Goal: Task Accomplishment & Management: Complete application form

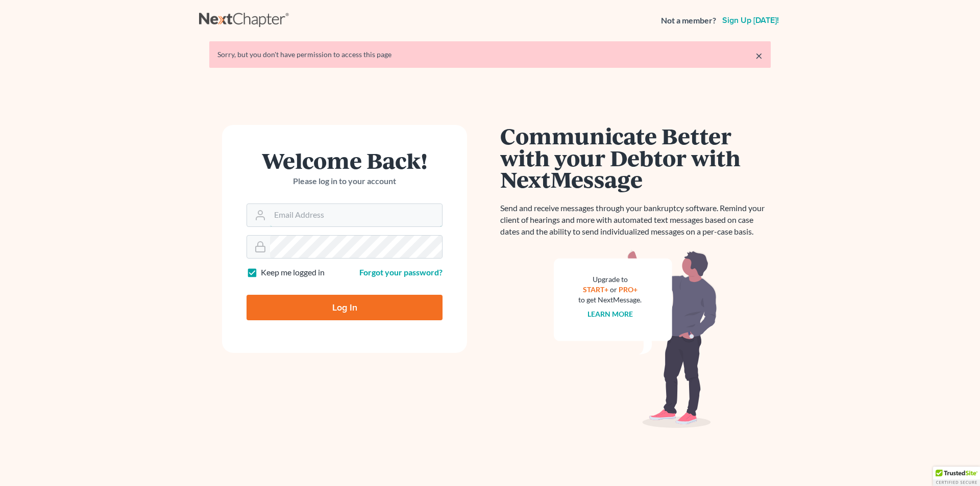
type input "[EMAIL_ADDRESS][DOMAIN_NAME]"
click at [418, 313] on input "Log In" at bounding box center [345, 308] width 196 height 26
type input "Thinking..."
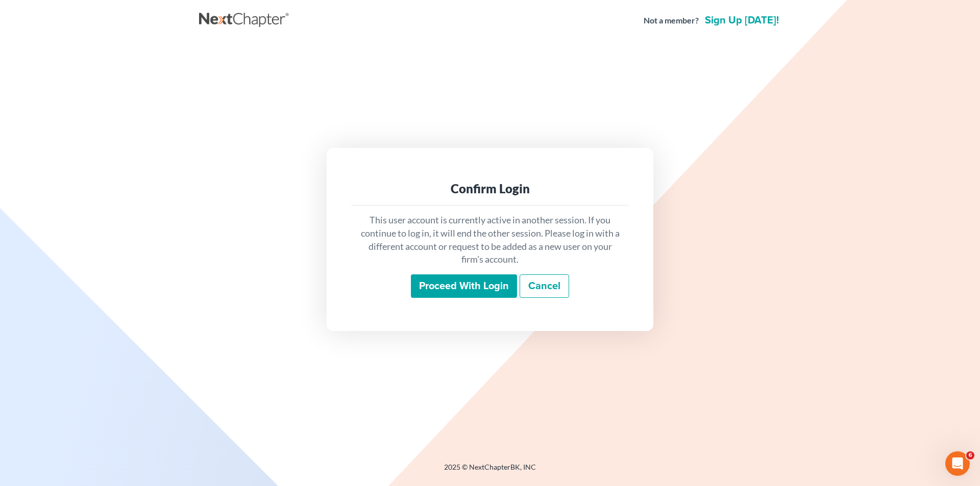
click at [435, 284] on input "Proceed with login" at bounding box center [464, 286] width 106 height 23
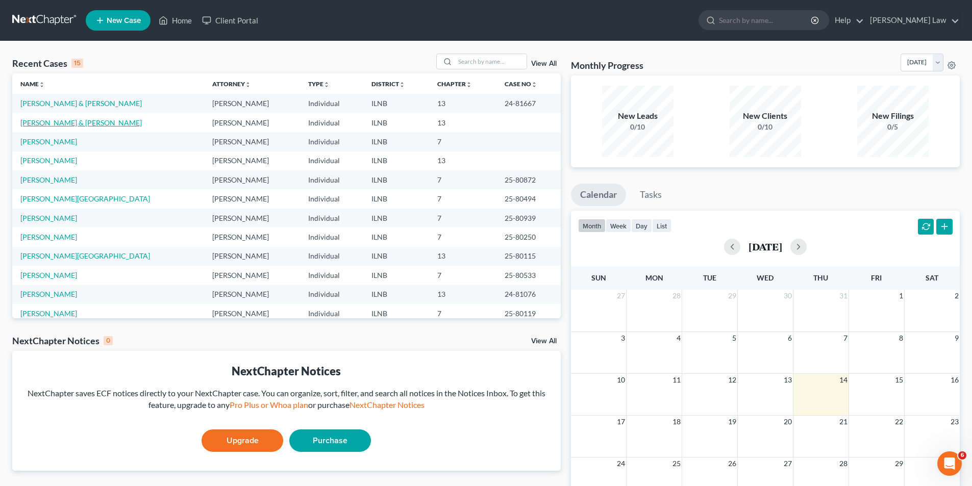
click at [45, 125] on link "[PERSON_NAME] & [PERSON_NAME]" at bounding box center [80, 122] width 121 height 9
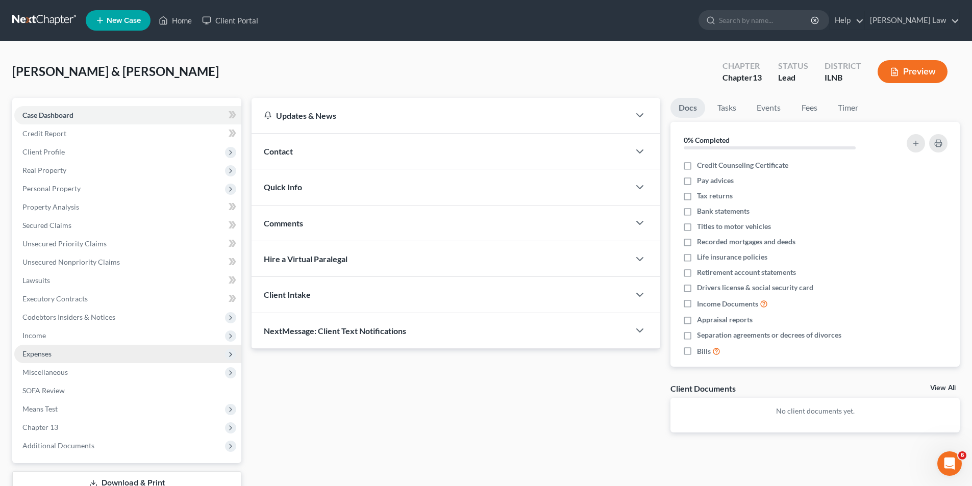
click at [33, 357] on span "Expenses" at bounding box center [36, 354] width 29 height 9
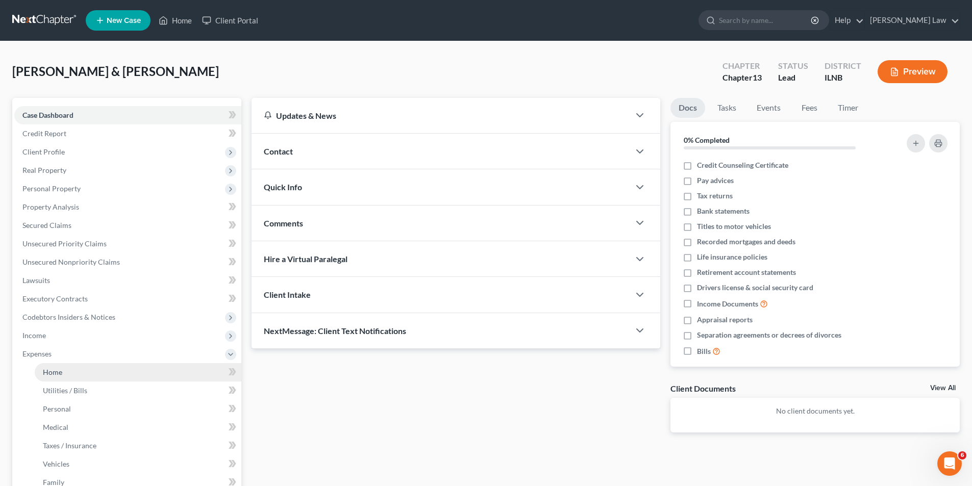
click at [61, 371] on span "Home" at bounding box center [52, 372] width 19 height 9
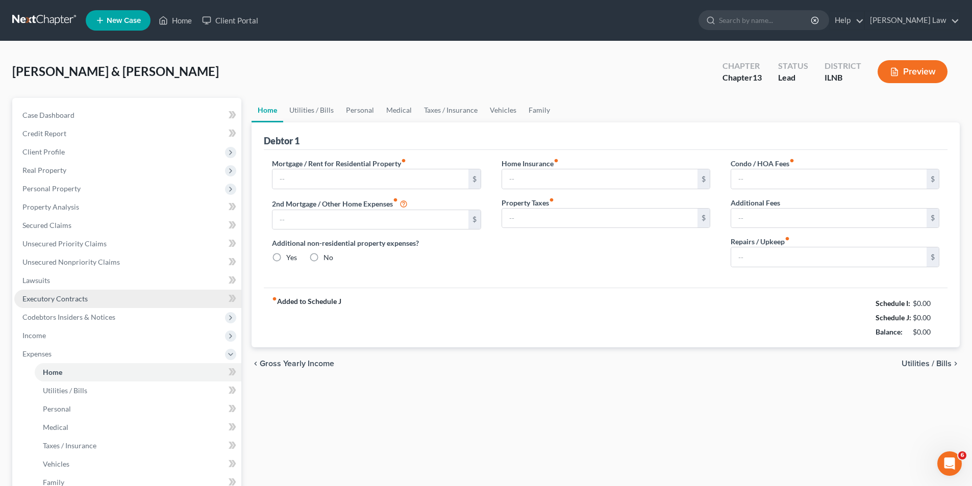
type input "0.00"
radio input "true"
type input "0.00"
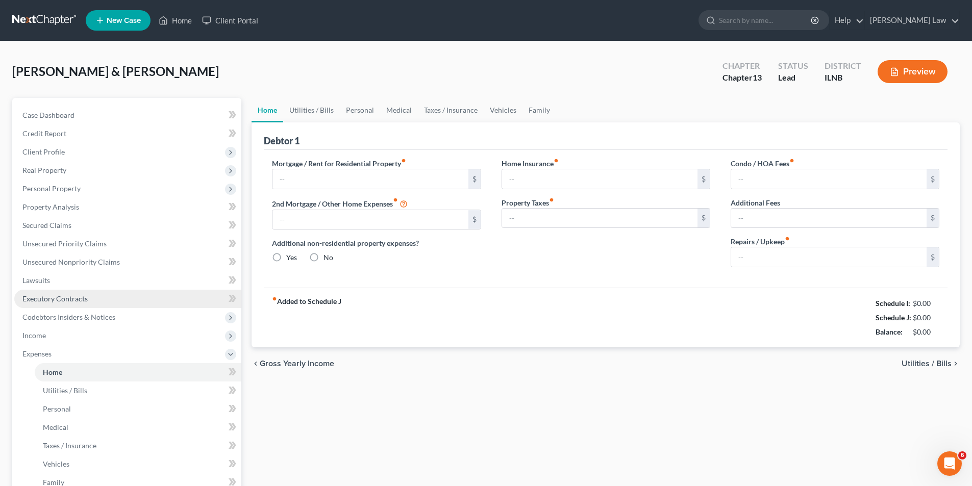
type input "0.00"
click at [316, 171] on input "text" at bounding box center [370, 178] width 195 height 19
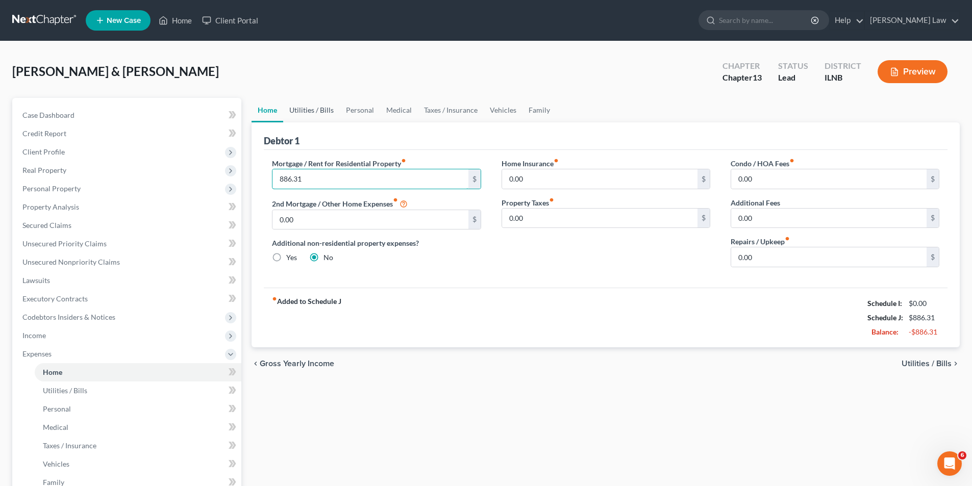
type input "886.31"
click at [315, 112] on link "Utilities / Bills" at bounding box center [311, 110] width 57 height 24
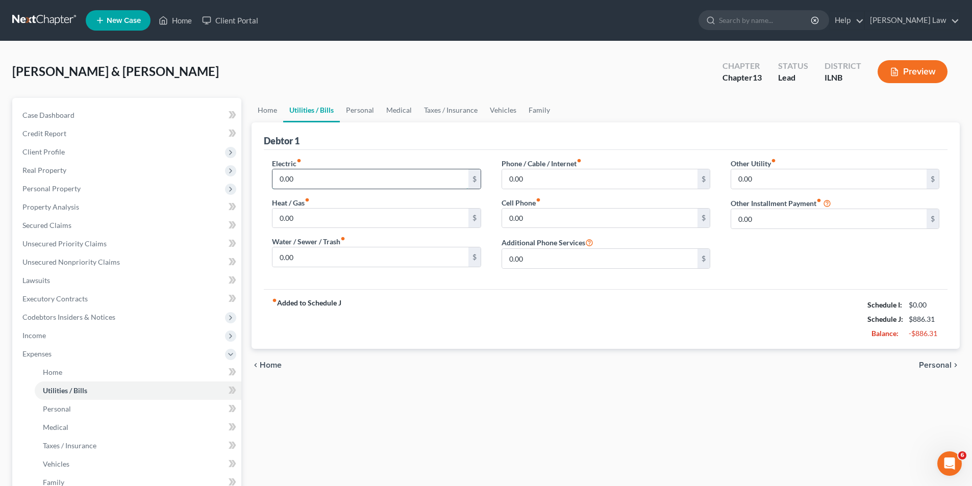
click at [314, 184] on input "0.00" at bounding box center [370, 178] width 195 height 19
type input "120.0"
click at [317, 213] on input "0.00" at bounding box center [370, 218] width 195 height 19
type input "60.00"
click at [310, 259] on input "0.00" at bounding box center [370, 257] width 195 height 19
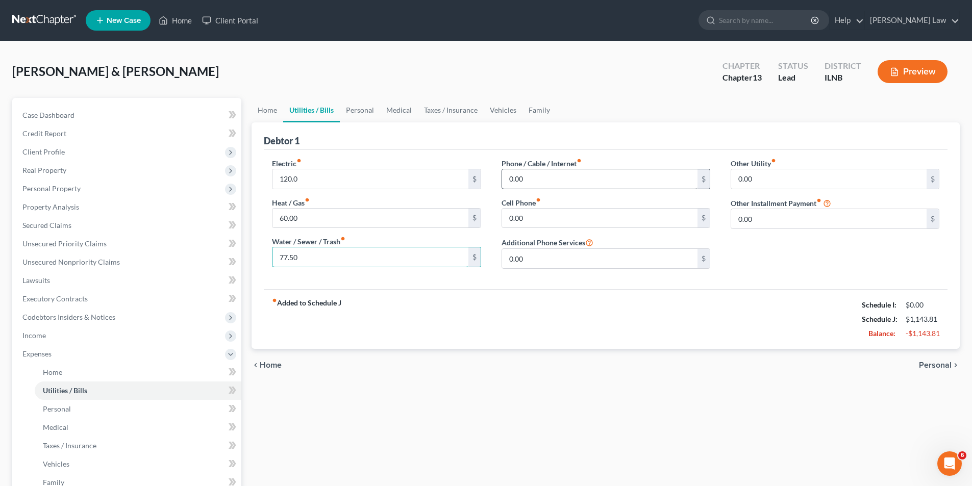
type input "77.50"
click at [512, 180] on input "0.00" at bounding box center [599, 178] width 195 height 19
type input "49.95"
click at [525, 224] on input "0.00" at bounding box center [599, 218] width 195 height 19
type input "360.0"
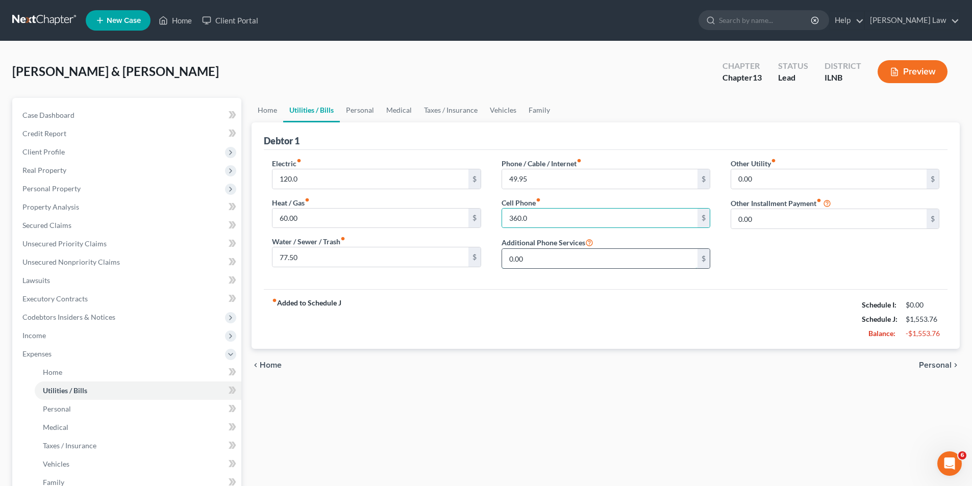
click at [537, 260] on input "0.00" at bounding box center [599, 258] width 195 height 19
click at [805, 224] on input "0.00" at bounding box center [828, 218] width 195 height 19
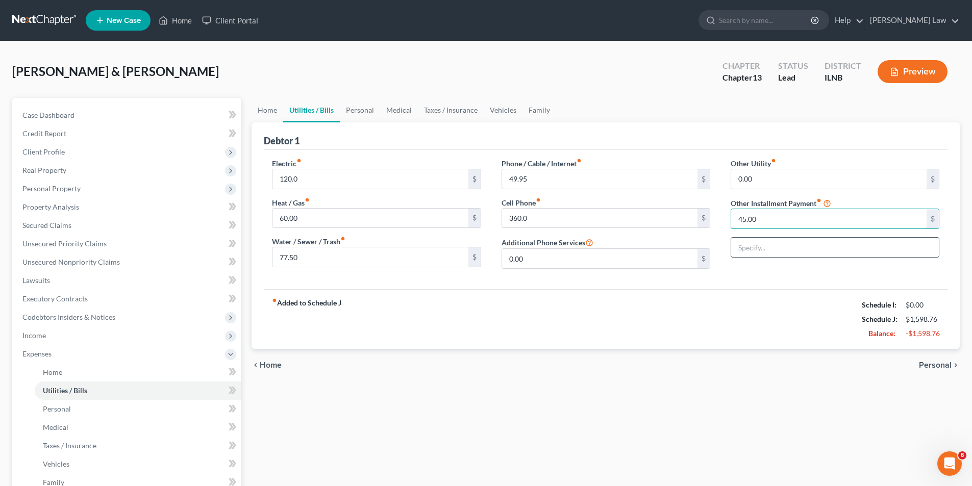
type input "45.00"
click at [759, 246] on input "text" at bounding box center [835, 247] width 208 height 19
type input "Streaming Services"
click at [358, 112] on link "Personal" at bounding box center [360, 110] width 40 height 24
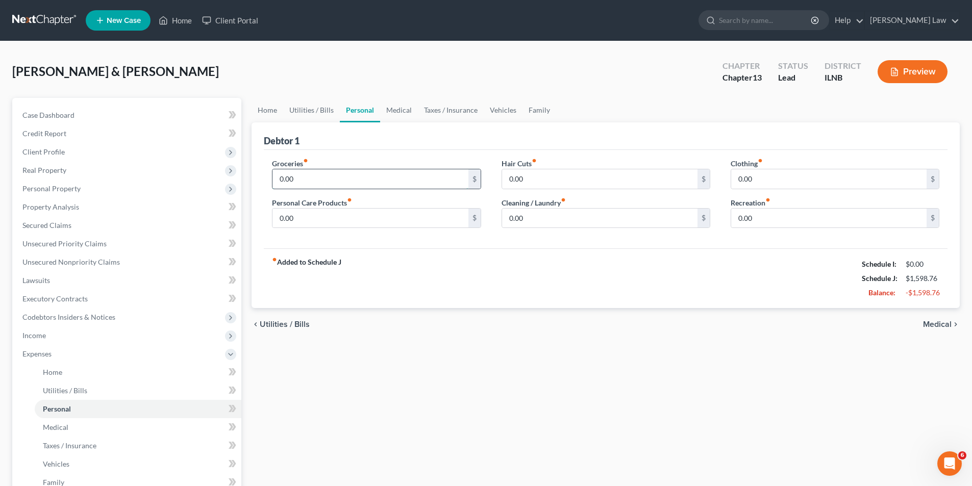
click at [314, 183] on input "0.00" at bounding box center [370, 178] width 195 height 19
type input "850.0"
click at [299, 224] on input "0.00" at bounding box center [370, 218] width 195 height 19
type input "100.00"
click at [520, 177] on input "0.00" at bounding box center [599, 178] width 195 height 19
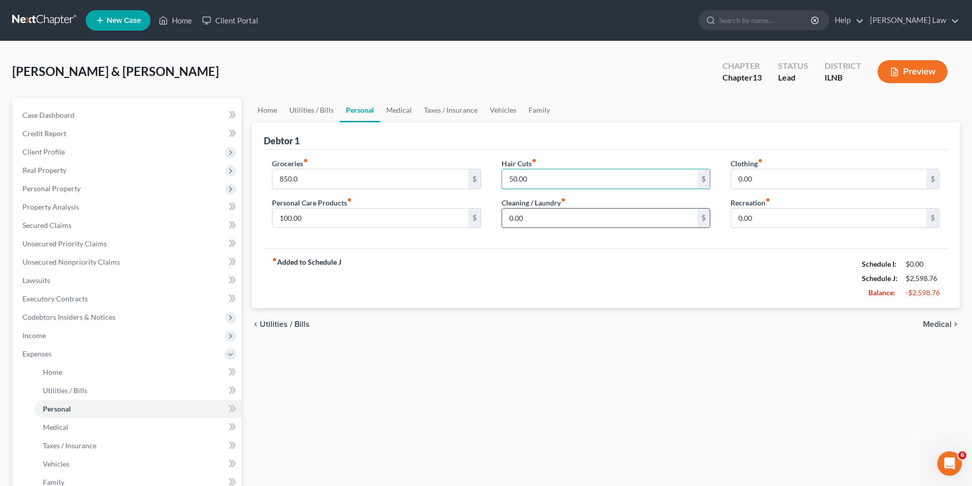
type input "50.00"
type input "150.00"
click at [751, 180] on input "0.00" at bounding box center [828, 178] width 195 height 19
click at [362, 221] on input "150.00" at bounding box center [370, 218] width 195 height 19
type input "1"
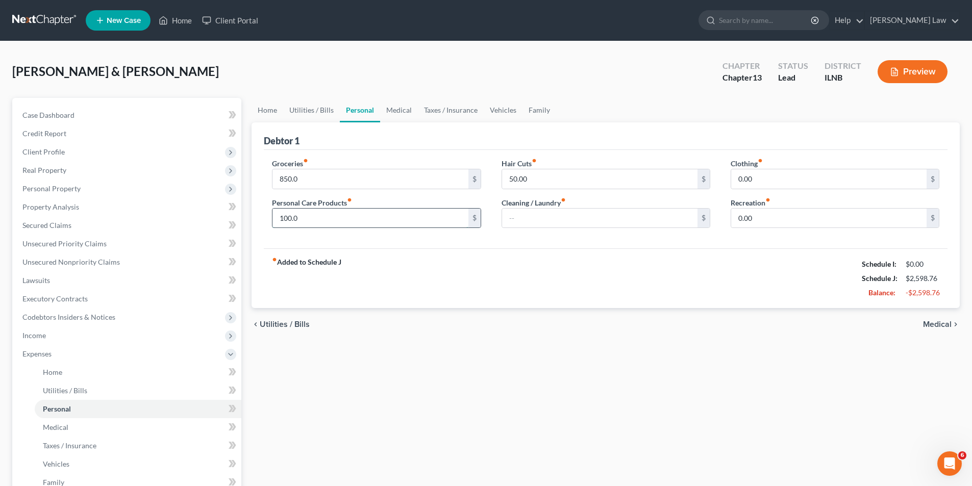
type input "100.00"
click at [762, 212] on input "0.00" at bounding box center [828, 218] width 195 height 19
type input "90.00"
click at [398, 109] on link "Medical" at bounding box center [399, 110] width 38 height 24
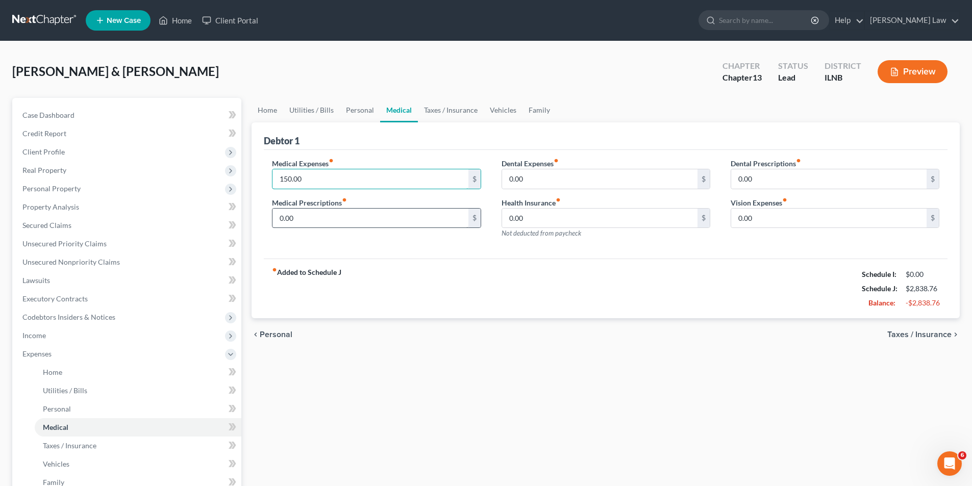
type input "150.00"
click at [322, 221] on input "0.00" at bounding box center [370, 218] width 195 height 19
type input "250.00"
click at [446, 107] on link "Taxes / Insurance" at bounding box center [451, 110] width 66 height 24
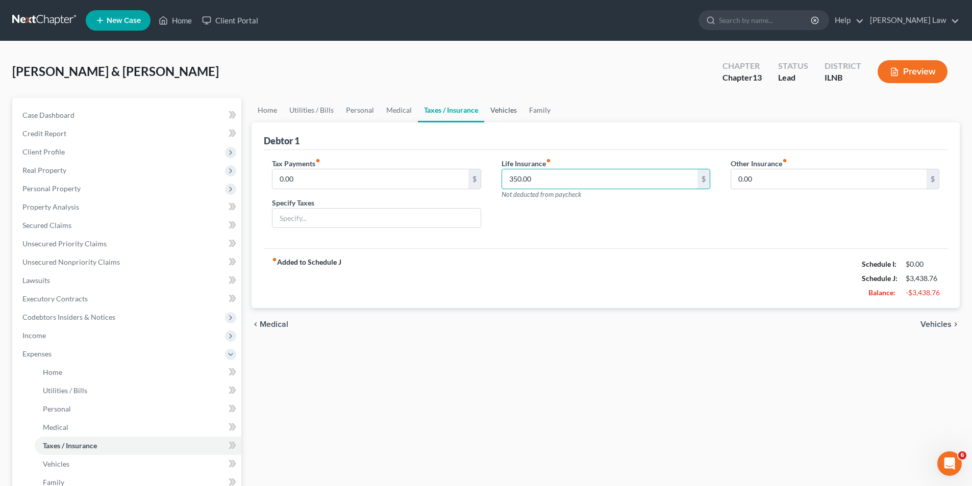
type input "350.00"
click at [505, 109] on link "Vehicles" at bounding box center [503, 110] width 39 height 24
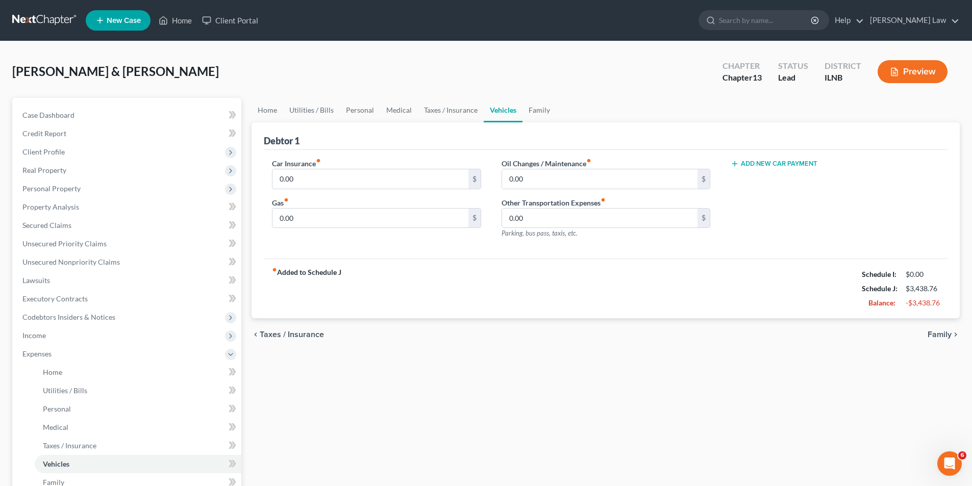
click at [763, 164] on button "Add New Car Payment" at bounding box center [774, 164] width 87 height 8
click at [743, 183] on input "text" at bounding box center [819, 178] width 177 height 19
type input "359.33"
click at [299, 182] on input "0.00" at bounding box center [370, 178] width 195 height 19
type input "274.93"
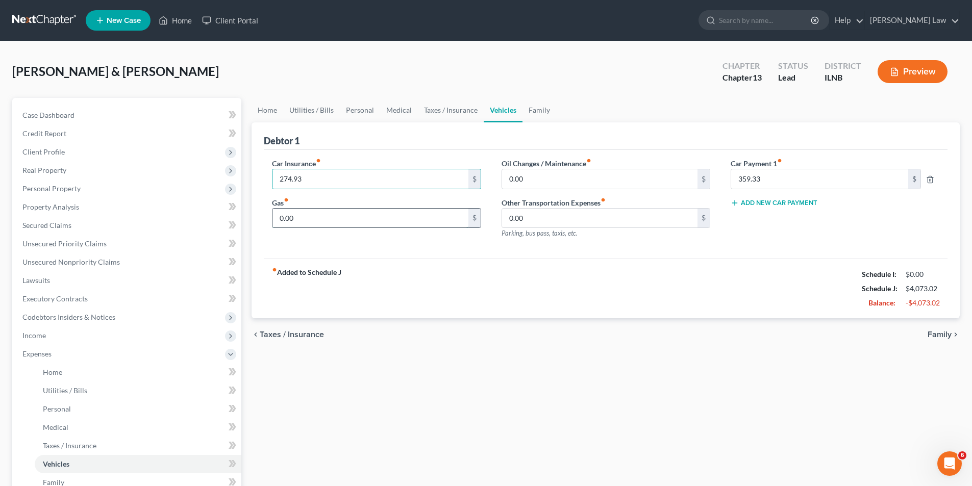
click at [307, 217] on input "0.00" at bounding box center [370, 218] width 195 height 19
type input "460.00"
drag, startPoint x: 582, startPoint y: 181, endPoint x: 462, endPoint y: 182, distance: 119.9
click at [462, 182] on div "Car Insurance fiber_manual_record 274.93 $ Gas fiber_manual_record 460.00 $ Oil…" at bounding box center [606, 202] width 688 height 89
type input "90.00"
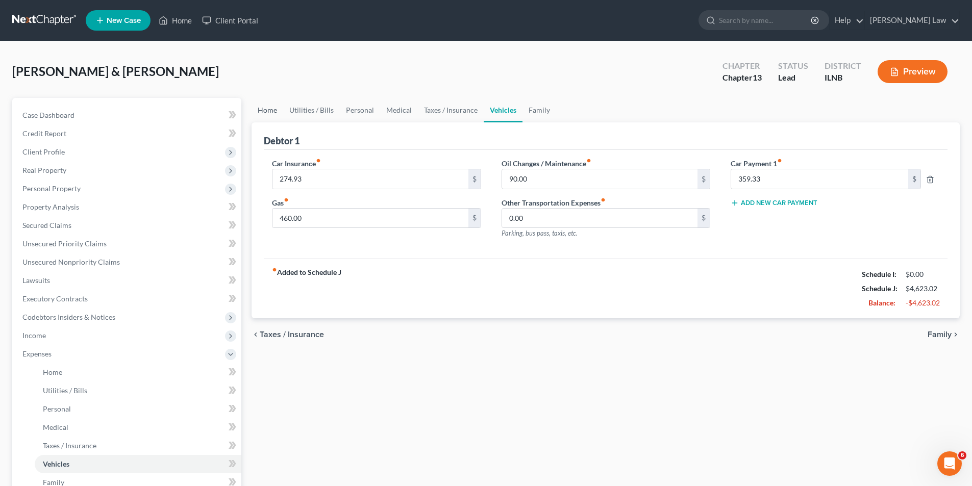
click at [265, 112] on link "Home" at bounding box center [268, 110] width 32 height 24
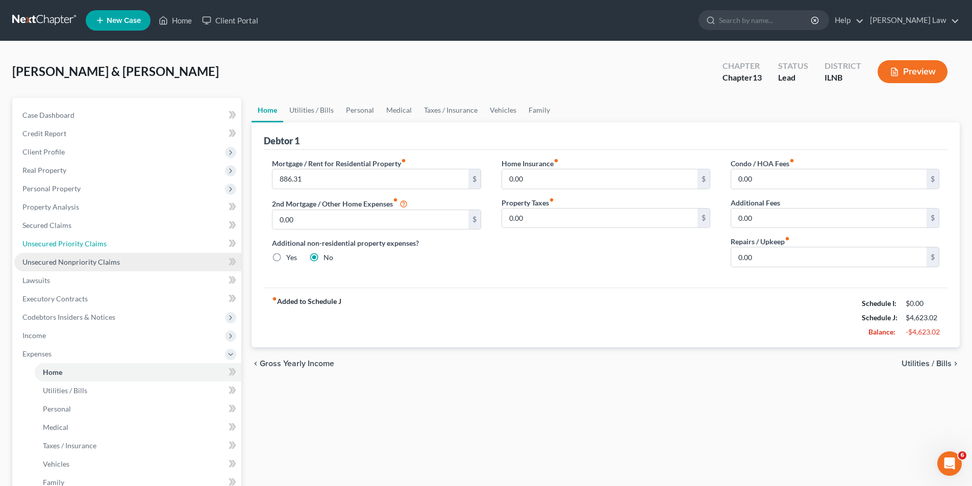
drag, startPoint x: 102, startPoint y: 263, endPoint x: 99, endPoint y: 273, distance: 10.0
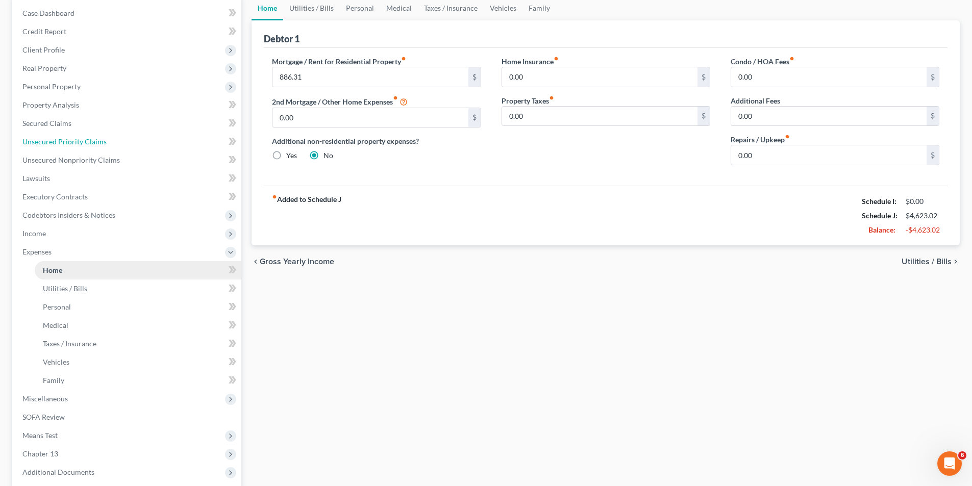
scroll to position [153, 0]
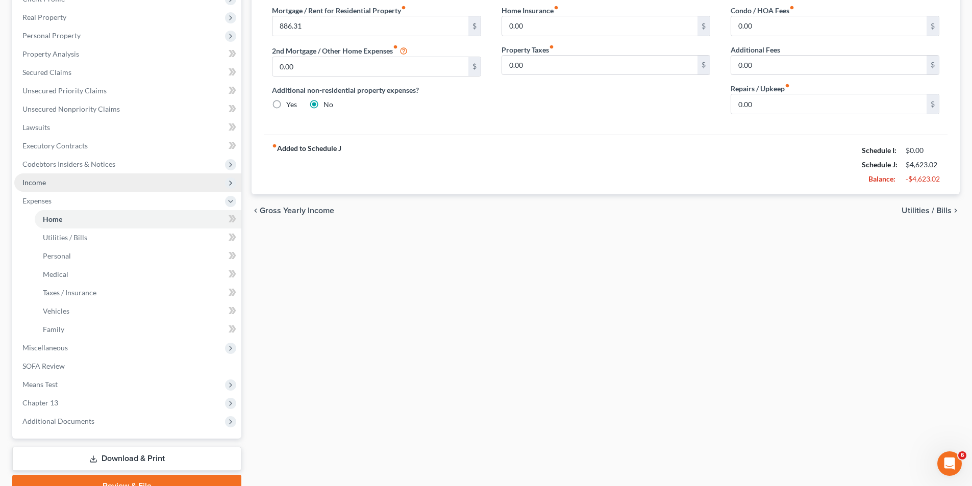
click at [66, 188] on span "Income" at bounding box center [127, 183] width 227 height 18
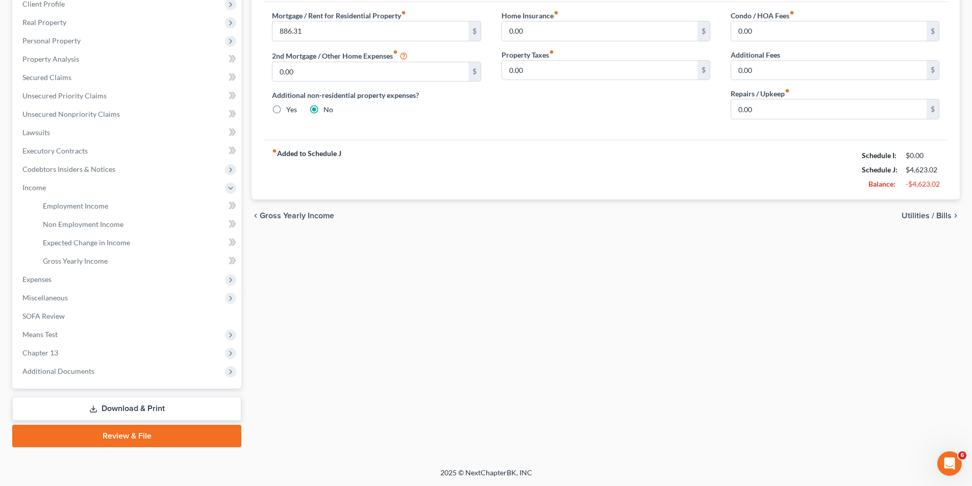
scroll to position [148, 0]
click at [66, 205] on span "Employment Income" at bounding box center [75, 206] width 65 height 9
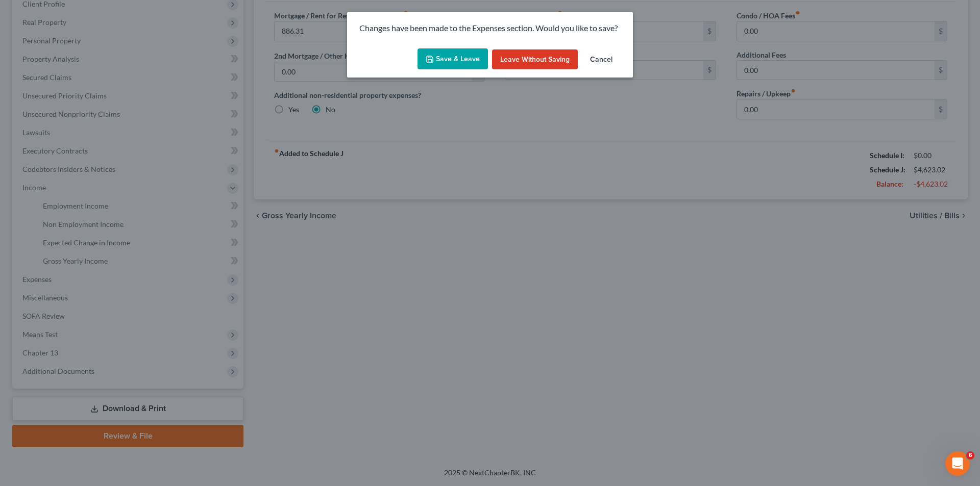
click at [471, 62] on button "Save & Leave" at bounding box center [452, 58] width 70 height 21
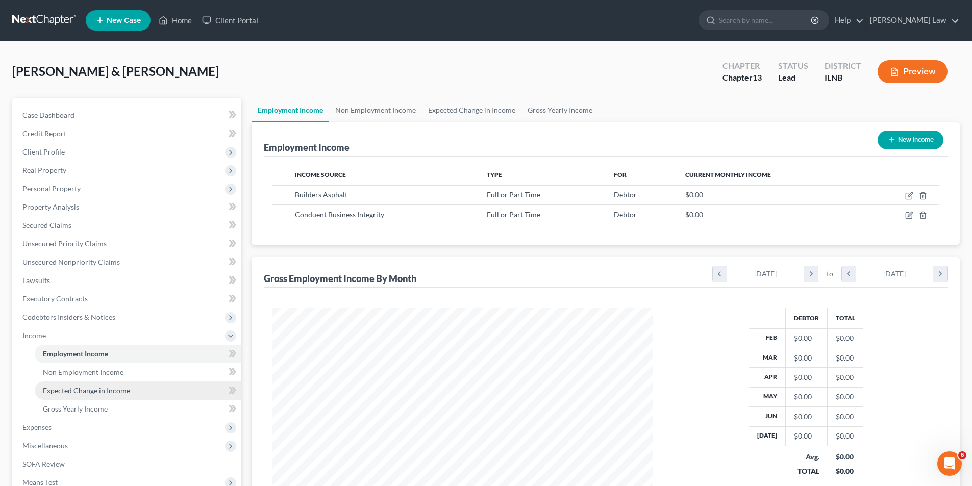
scroll to position [190, 401]
click at [73, 410] on span "Gross Yearly Income" at bounding box center [75, 409] width 65 height 9
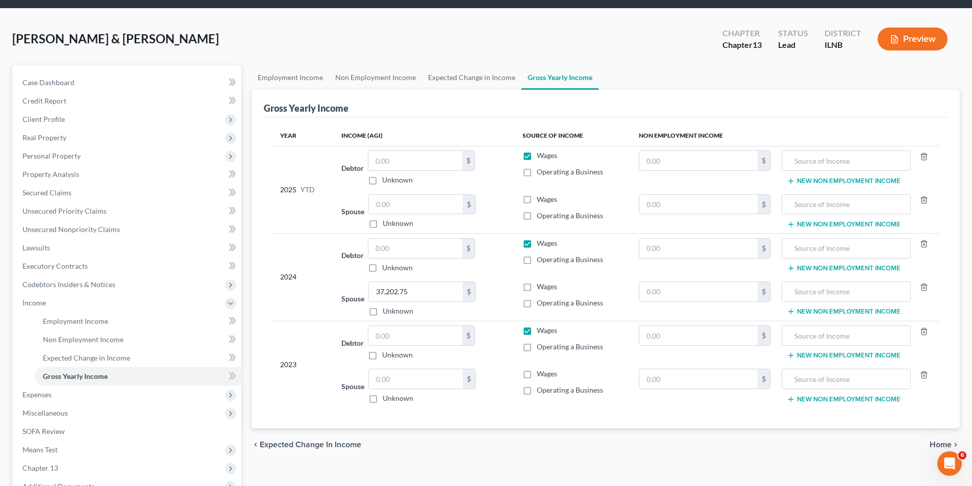
scroll to position [51, 0]
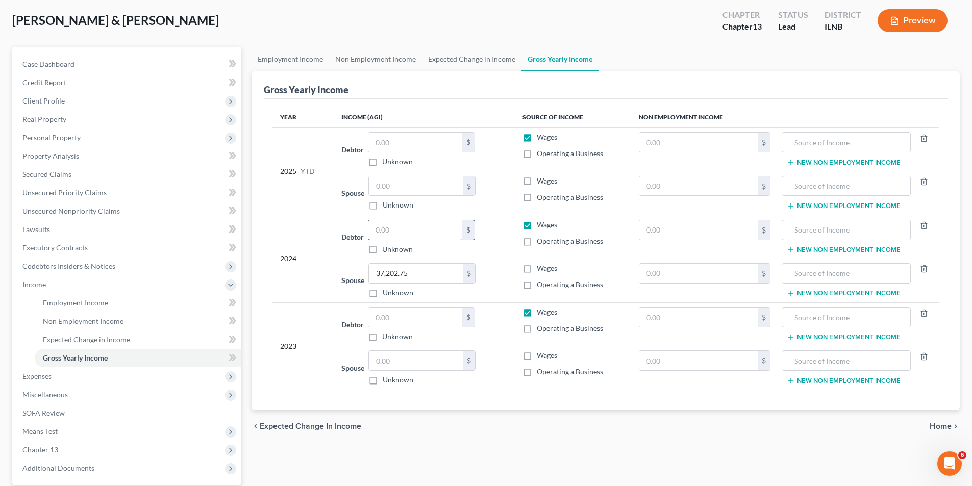
click at [403, 230] on input "text" at bounding box center [415, 229] width 94 height 19
type input "78,502.00"
click at [385, 319] on input "text" at bounding box center [415, 317] width 94 height 19
type input "70,913.70"
click at [425, 364] on input "text" at bounding box center [416, 360] width 94 height 19
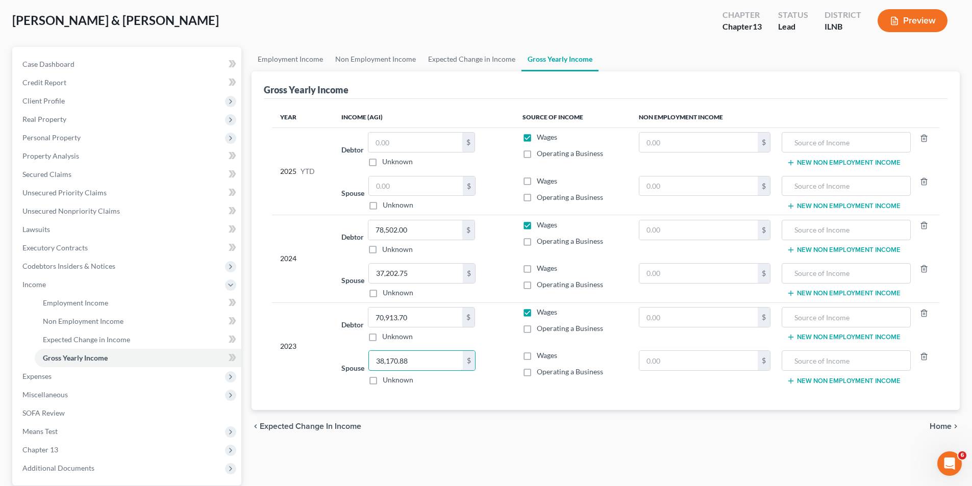
type input "38,170.88"
click at [517, 447] on div "Employment Income Non Employment Income Expected Change in Income Gross Yearly …" at bounding box center [606, 296] width 719 height 498
click at [814, 322] on input "text" at bounding box center [845, 317] width 117 height 19
drag, startPoint x: 817, startPoint y: 318, endPoint x: 822, endPoint y: 318, distance: 5.1
click at [822, 318] on input "Unenpolyment" at bounding box center [845, 317] width 117 height 19
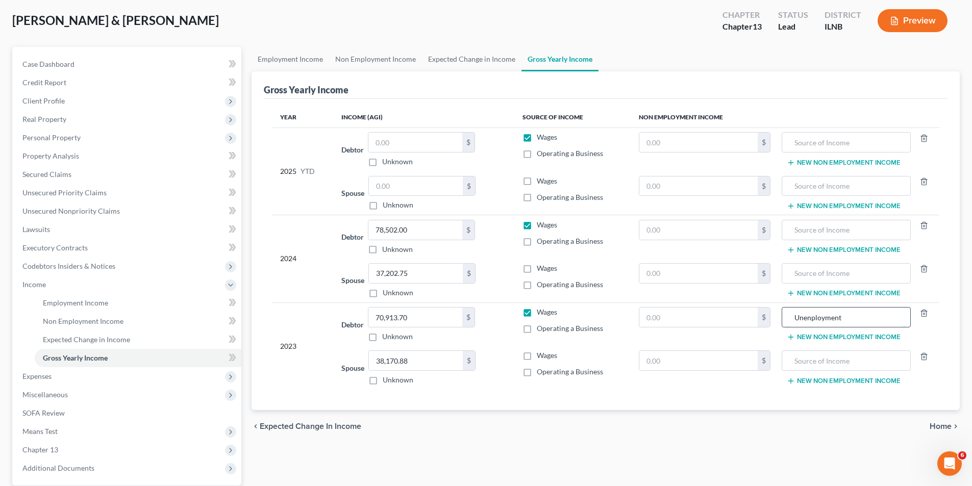
click at [814, 319] on input "Unenployment" at bounding box center [845, 317] width 117 height 19
type input "Unemployment"
click at [811, 364] on input "text" at bounding box center [845, 360] width 117 height 19
type input "Unemployment"
click at [672, 316] on input "text" at bounding box center [698, 317] width 119 height 19
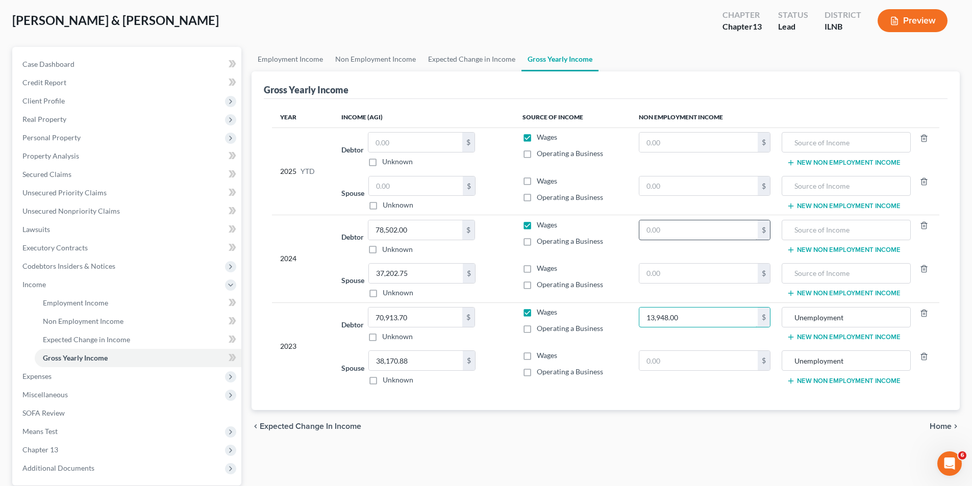
type input "13,948.00"
click at [722, 232] on input "text" at bounding box center [698, 229] width 119 height 19
type input "15,247.00"
click at [817, 233] on input "text" at bounding box center [845, 229] width 117 height 19
type input "Unemployment"
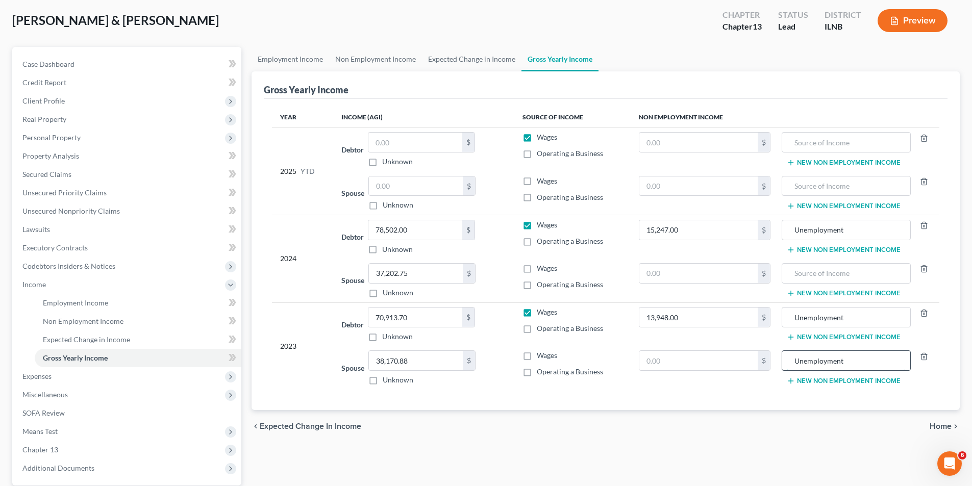
drag, startPoint x: 858, startPoint y: 360, endPoint x: 797, endPoint y: 361, distance: 60.8
click at [779, 371] on td "Unemployment New Non Employment Income" at bounding box center [859, 368] width 161 height 43
click at [66, 102] on span "Client Profile" at bounding box center [127, 101] width 227 height 18
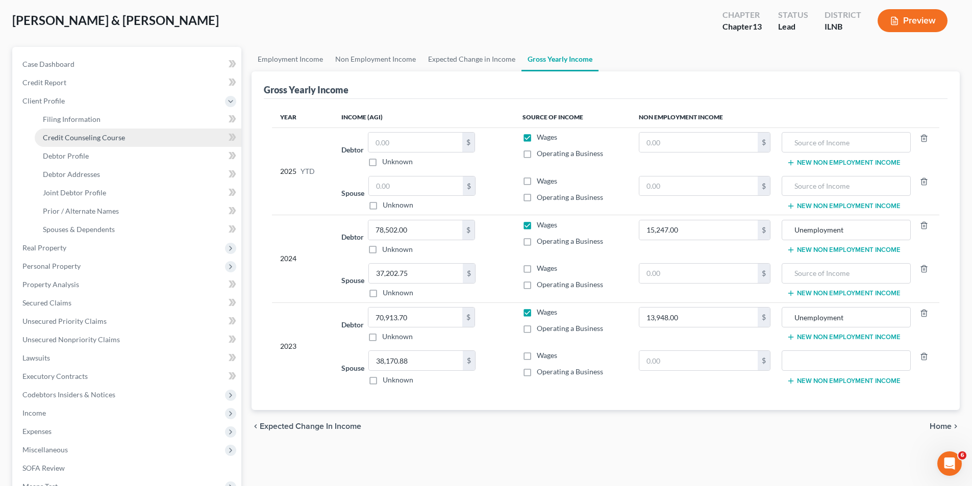
click at [72, 134] on span "Credit Counseling Course" at bounding box center [84, 137] width 82 height 9
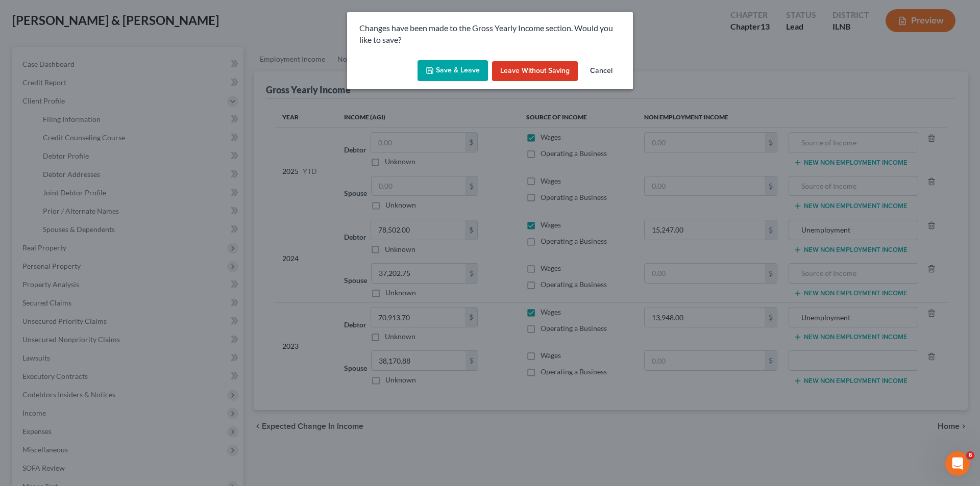
click at [473, 77] on button "Save & Leave" at bounding box center [452, 70] width 70 height 21
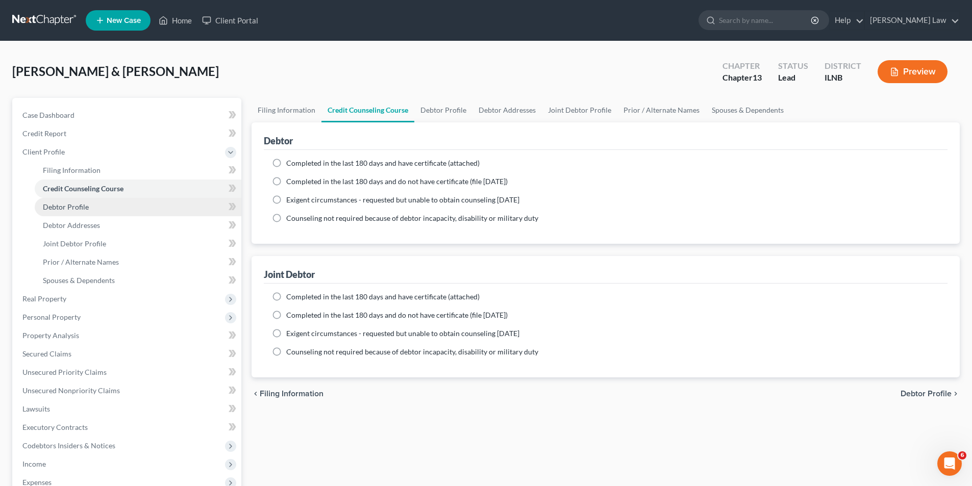
click at [73, 210] on span "Debtor Profile" at bounding box center [66, 207] width 46 height 9
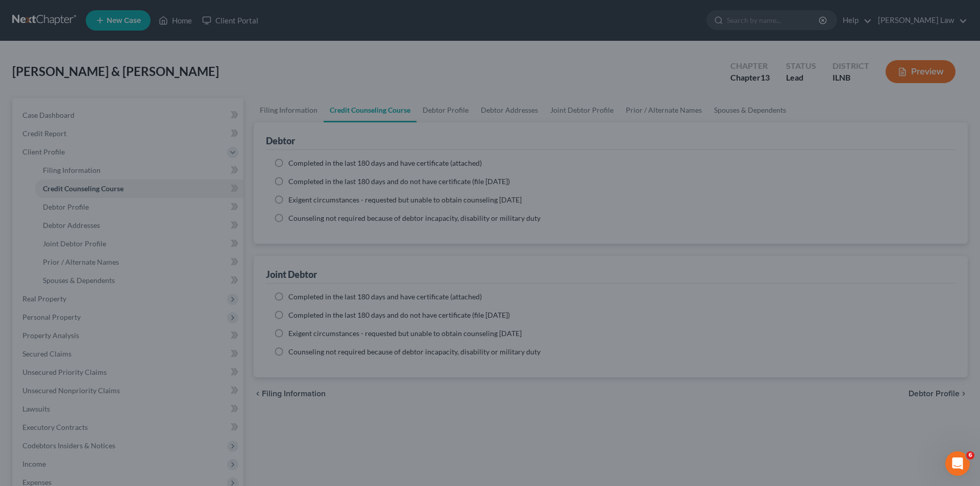
click at [72, 210] on div at bounding box center [490, 243] width 980 height 486
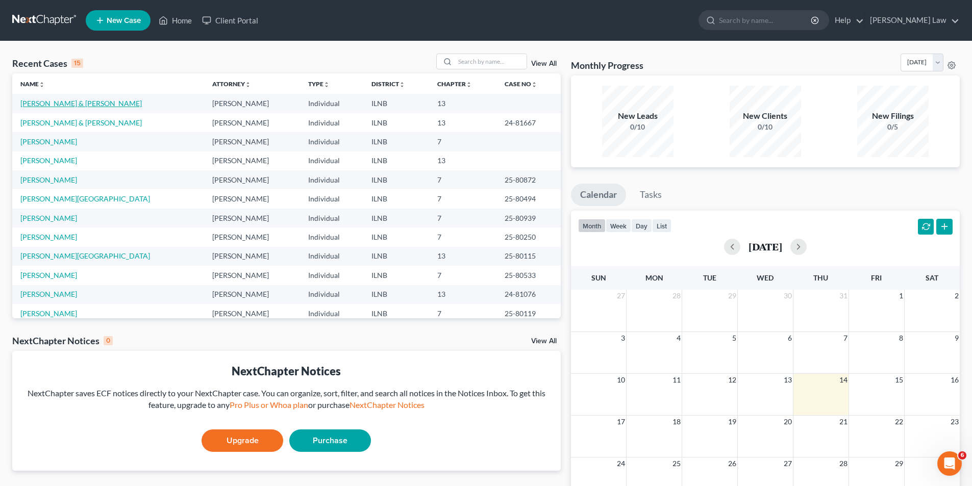
click at [118, 104] on link "[PERSON_NAME] & [PERSON_NAME]" at bounding box center [80, 103] width 121 height 9
